Goal: Task Accomplishment & Management: Use online tool/utility

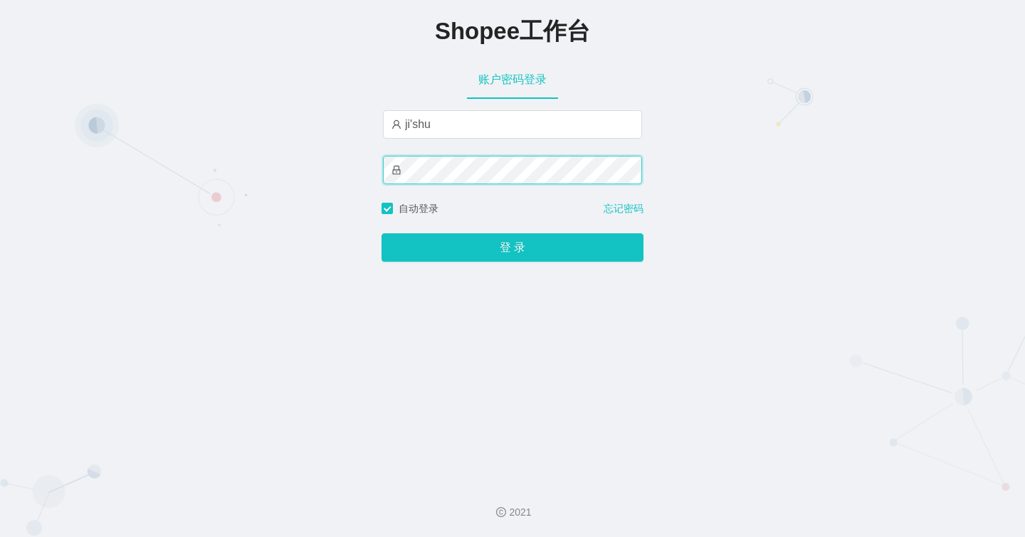
click at [274, 182] on div "Shopee工作台 账户密码登录 ji'shu 自动登录 忘记密码 登 录" at bounding box center [512, 235] width 1025 height 471
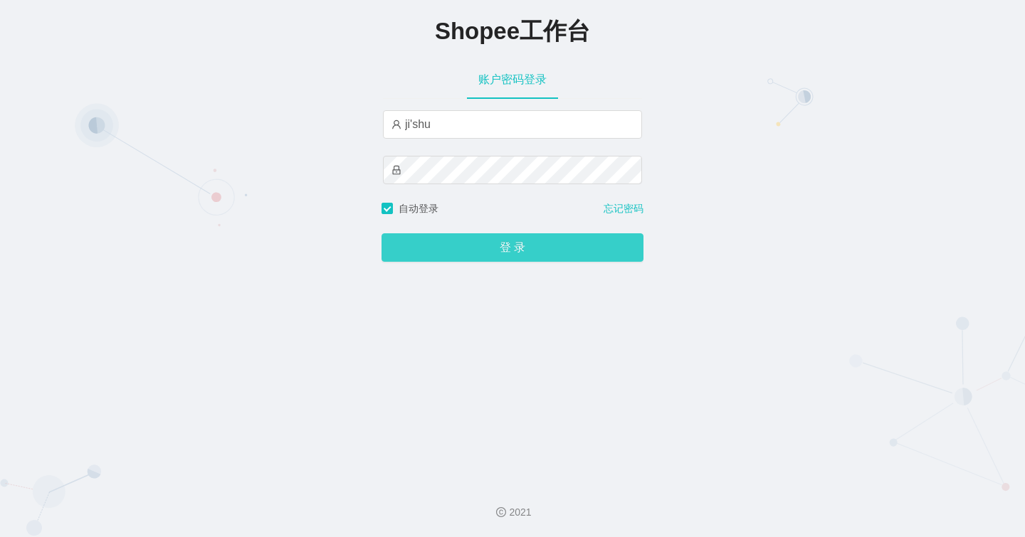
click at [530, 253] on button "登 录" at bounding box center [513, 247] width 262 height 28
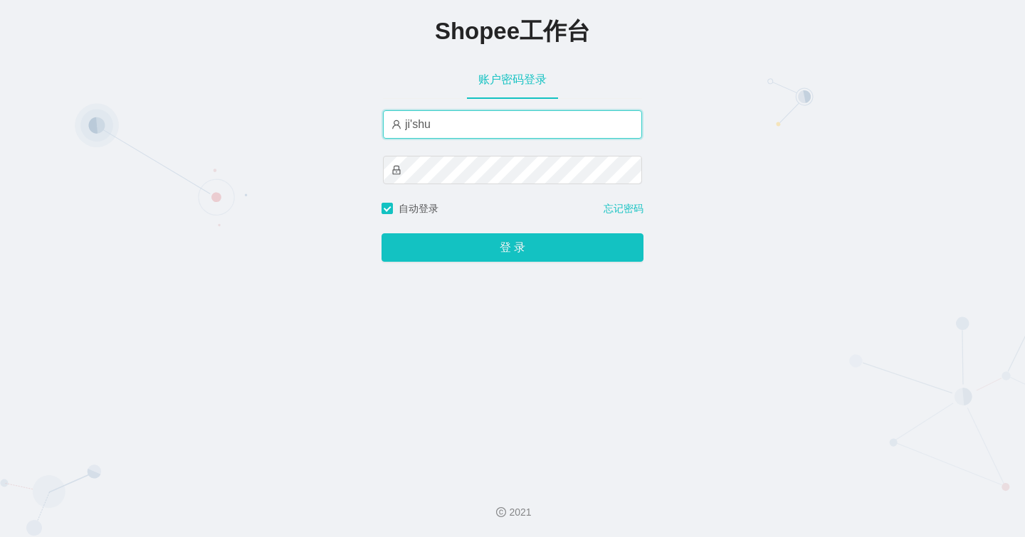
click at [451, 122] on input "ji'shu" at bounding box center [512, 124] width 259 height 28
drag, startPoint x: 441, startPoint y: 126, endPoint x: 218, endPoint y: 124, distance: 222.8
click at [218, 124] on div "Shopee工作台 账户密码登录 ji'shu 自动登录 忘记密码 登 录" at bounding box center [512, 235] width 1025 height 471
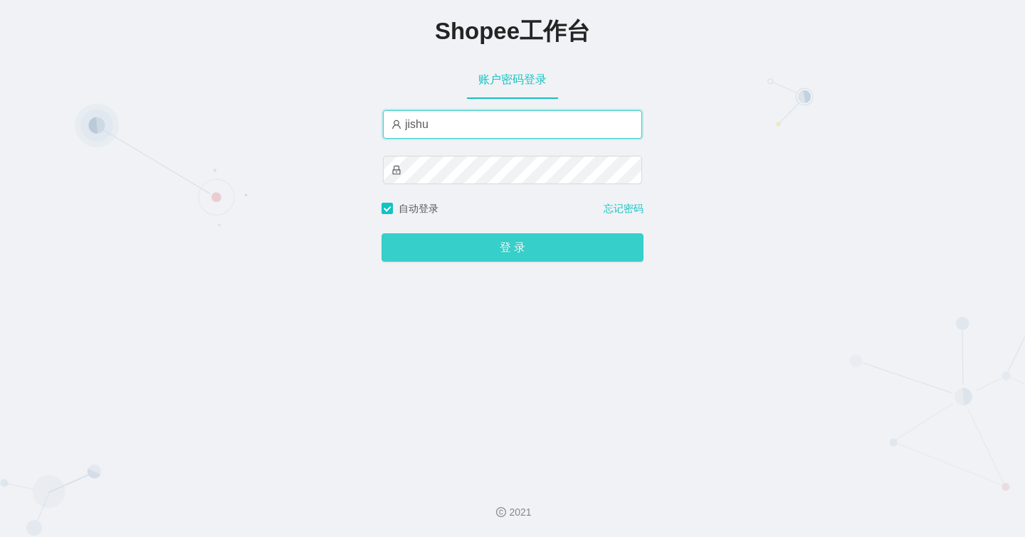
type input "jishu"
click at [498, 261] on button "登 录" at bounding box center [513, 247] width 262 height 28
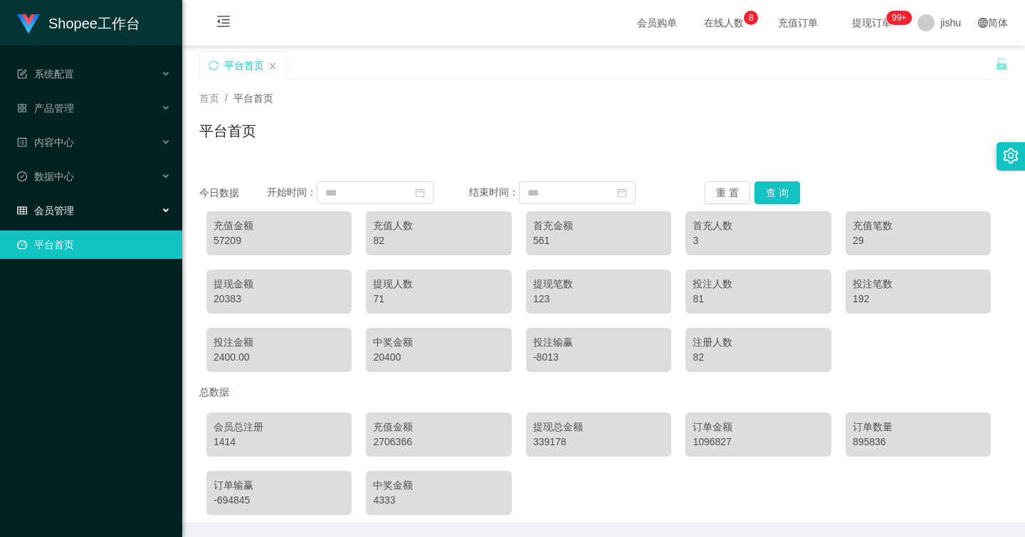
click at [98, 207] on div "会员管理" at bounding box center [91, 210] width 182 height 28
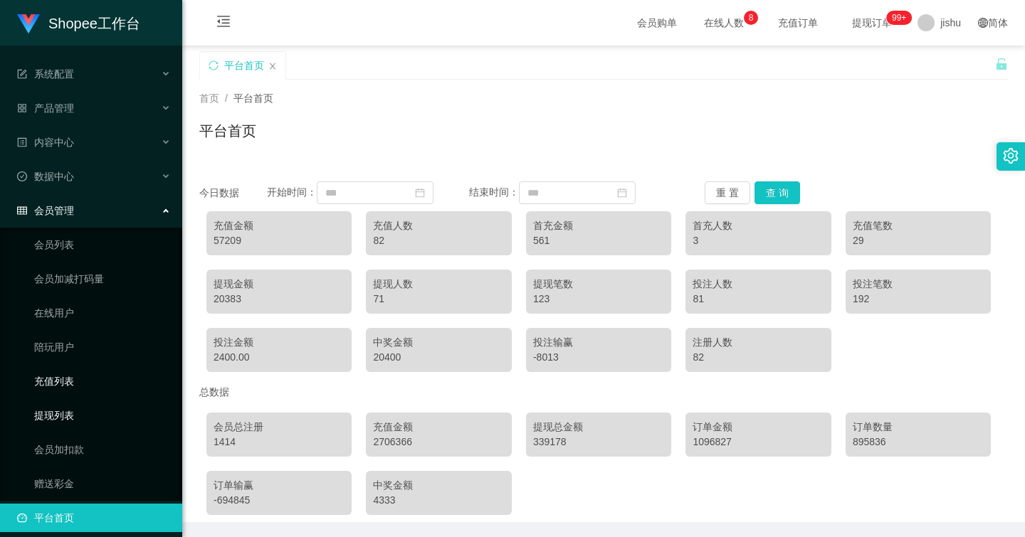
drag, startPoint x: 73, startPoint y: 420, endPoint x: 159, endPoint y: 385, distance: 93.6
click at [73, 420] on link "提现列表" at bounding box center [102, 415] width 137 height 28
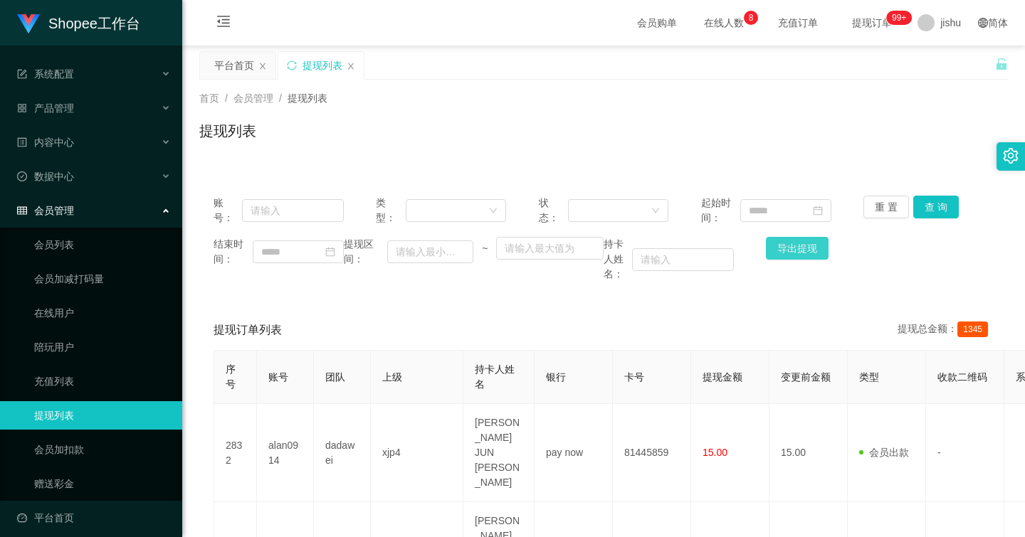
click at [789, 250] on button "导出提现" at bounding box center [797, 248] width 63 height 23
